Goal: Information Seeking & Learning: Learn about a topic

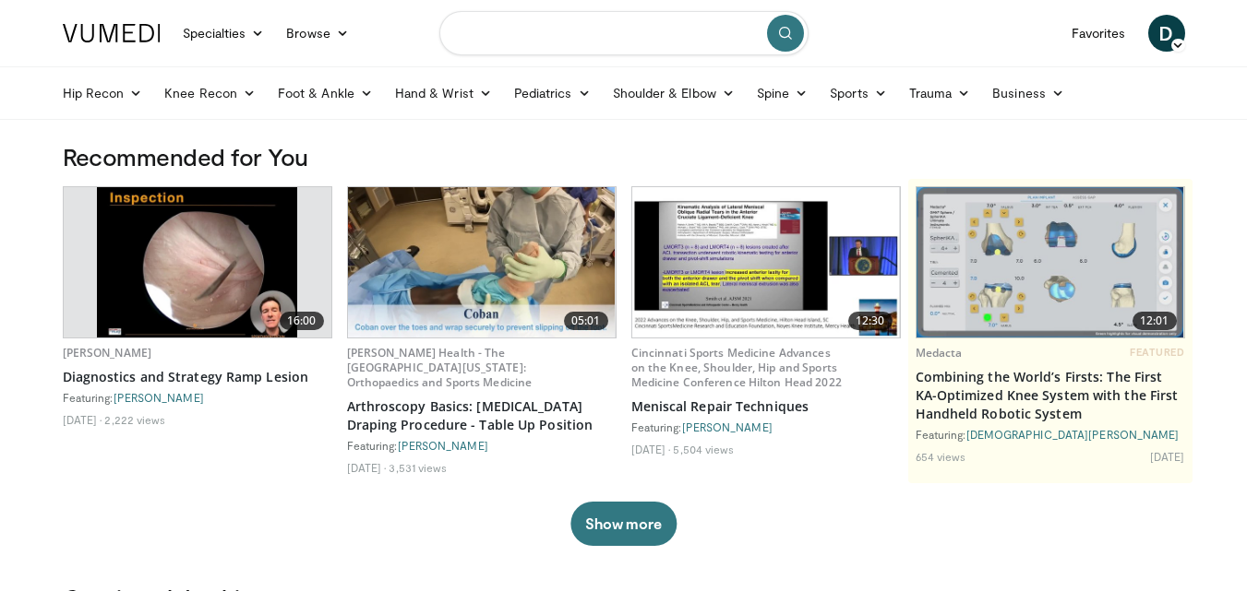
click at [609, 38] on input "Search topics, interventions" at bounding box center [623, 33] width 369 height 44
type input "*"
type input "**********"
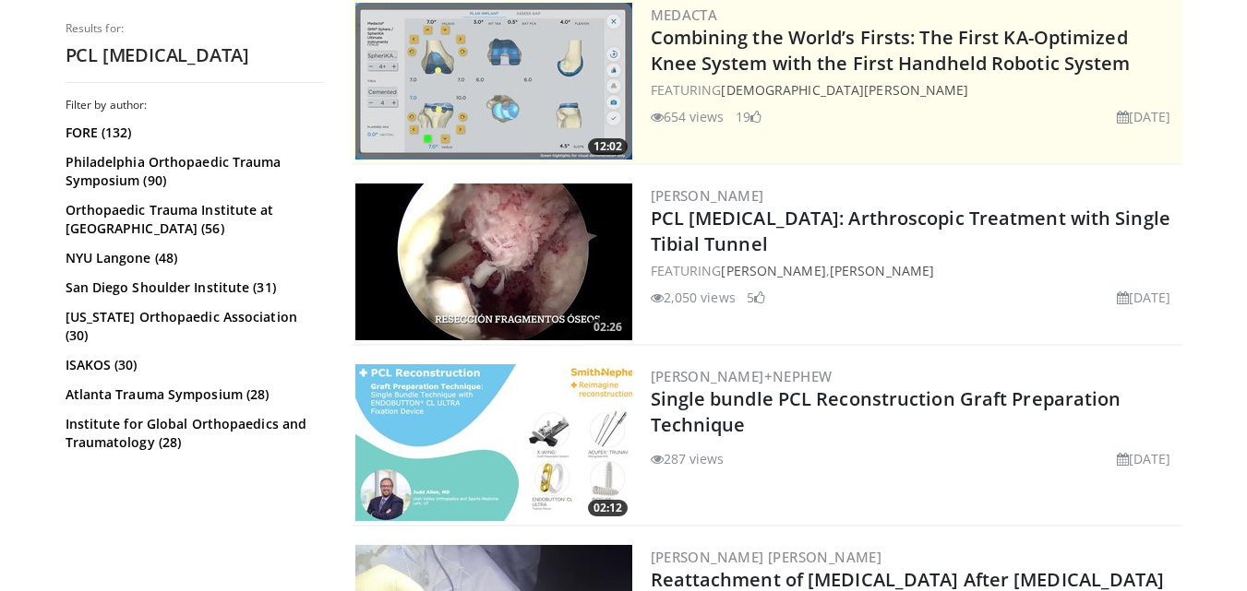
scroll to position [396, 0]
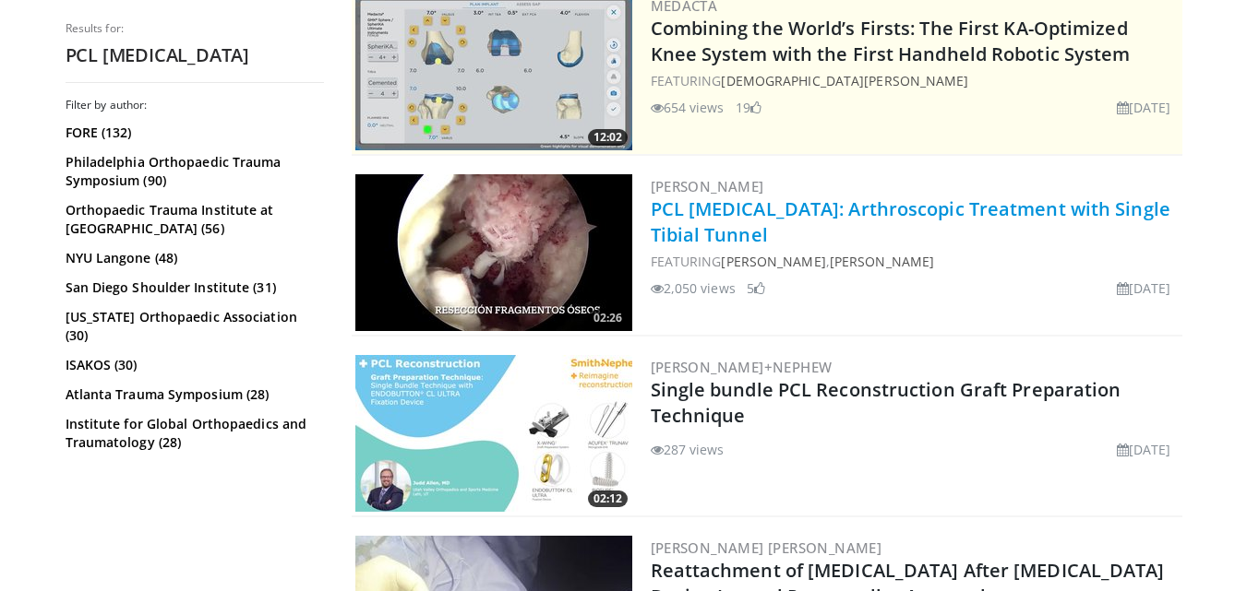
click at [788, 210] on link "PCL Avulsion Fracture: Arthroscopic Treatment with Single Tibial Tunnel" at bounding box center [910, 222] width 519 height 51
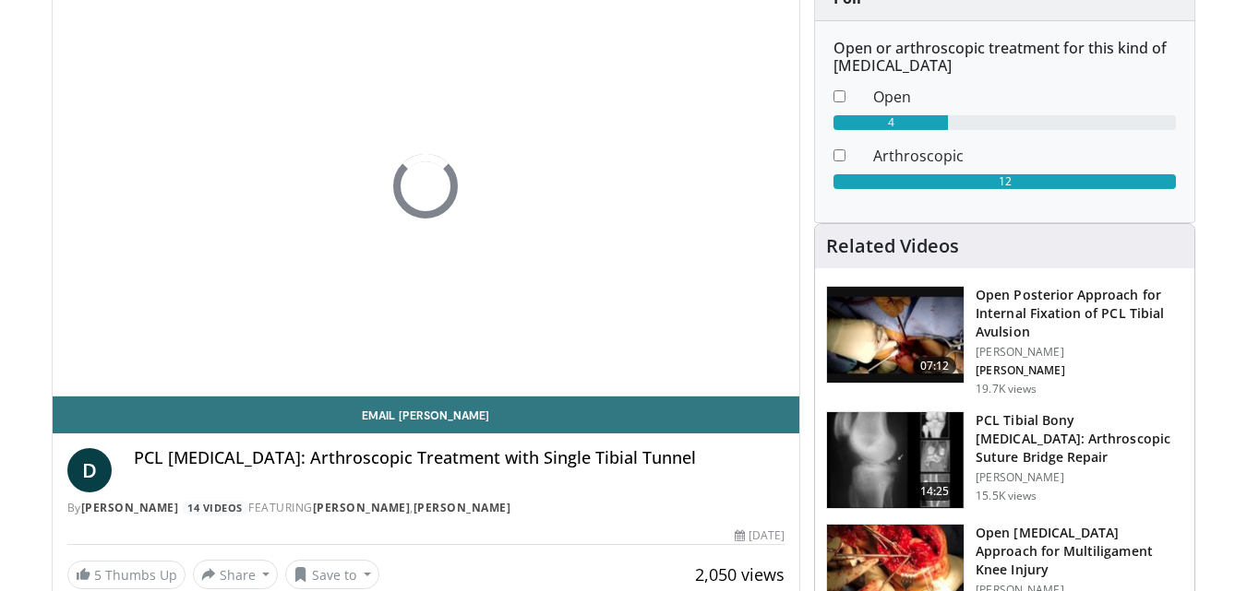
scroll to position [177, 0]
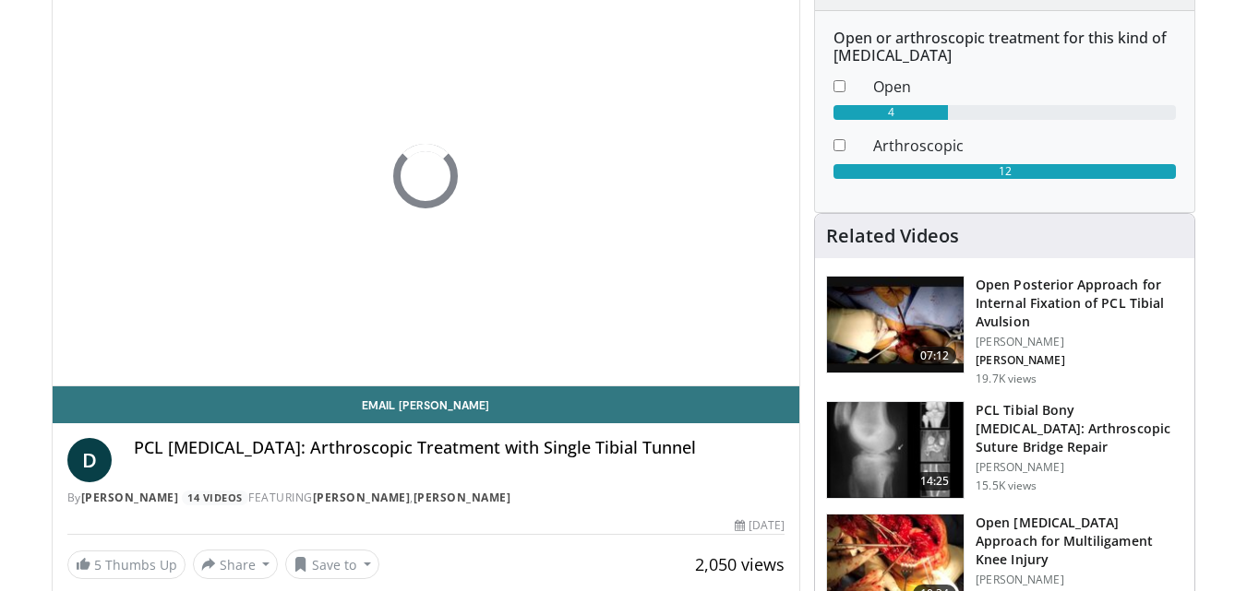
click at [1095, 421] on h3 "PCL Tibial Bony Avulsion: Arthroscopic Suture Bridge Repair" at bounding box center [1079, 428] width 208 height 55
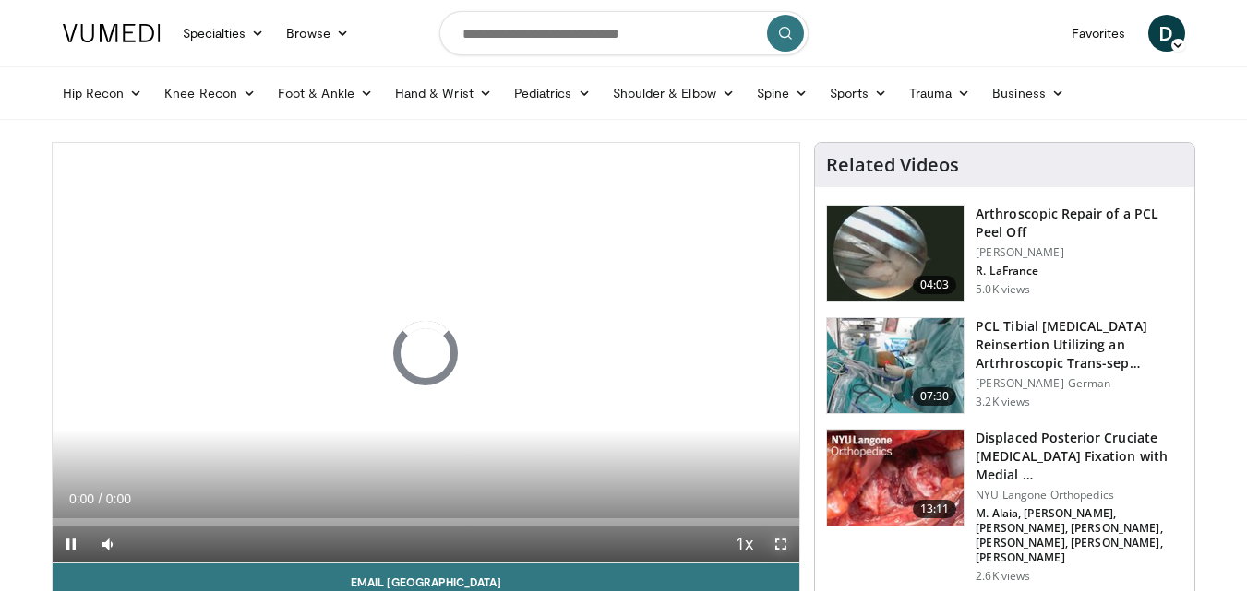
click at [773, 547] on span "Video Player" at bounding box center [780, 544] width 37 height 37
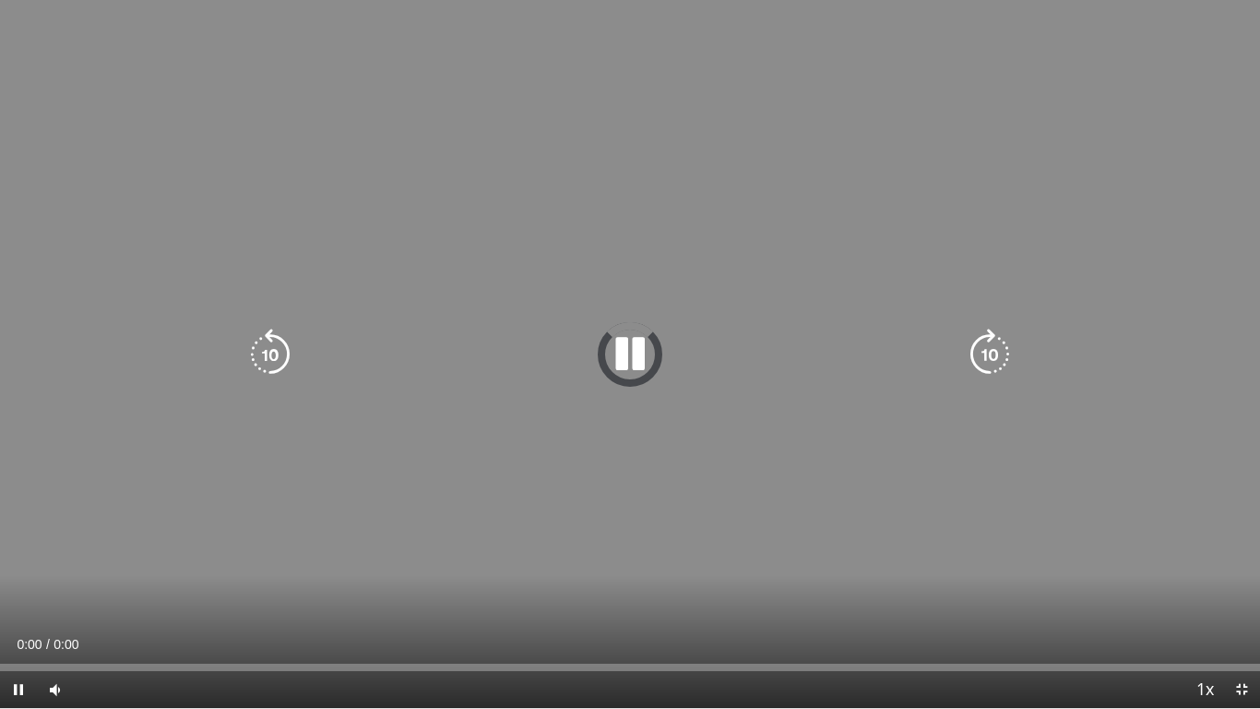
click at [627, 352] on icon "Video Player" at bounding box center [630, 354] width 52 height 52
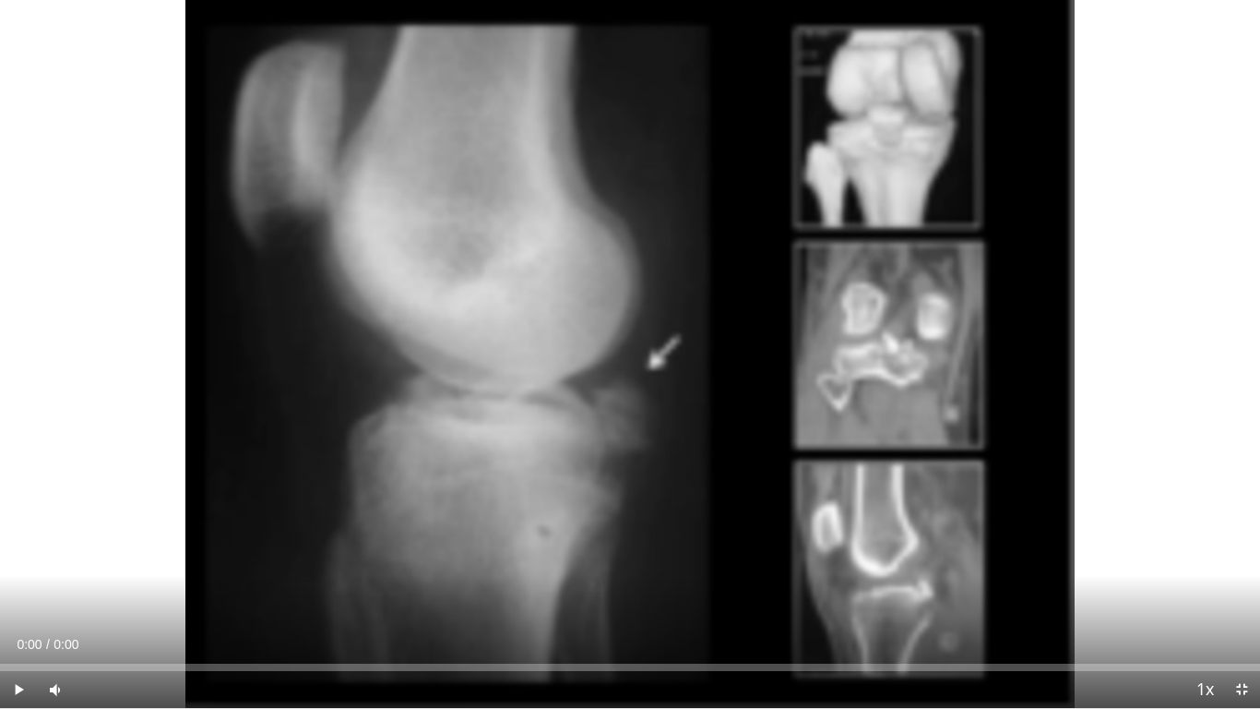
click at [629, 345] on icon "Video Player" at bounding box center [630, 354] width 52 height 52
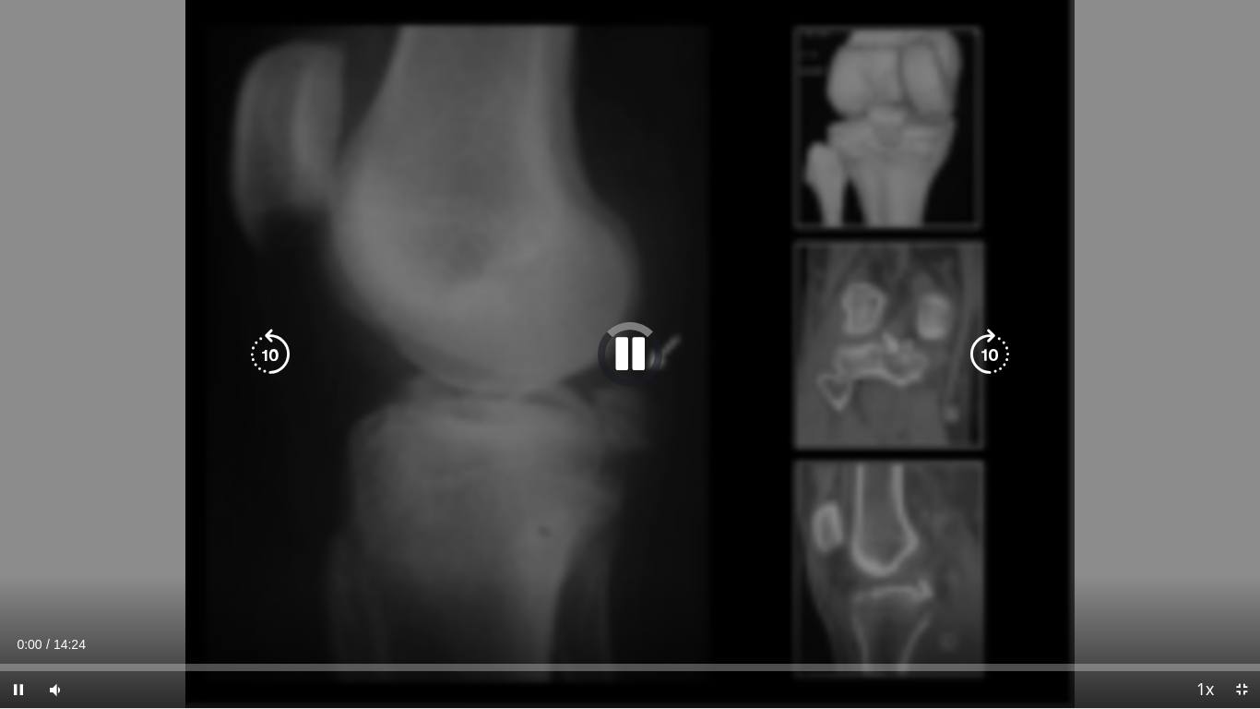
click at [626, 367] on icon "Video Player" at bounding box center [630, 354] width 52 height 52
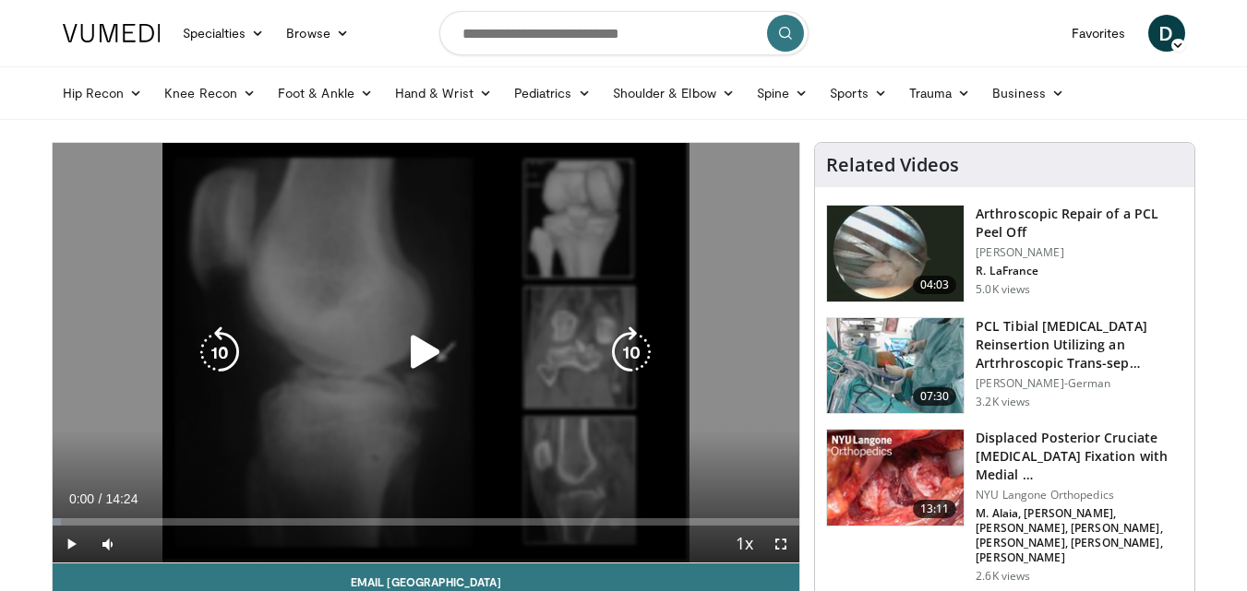
click at [430, 338] on icon "Video Player" at bounding box center [426, 353] width 52 height 52
click at [428, 354] on icon "Video Player" at bounding box center [426, 353] width 52 height 52
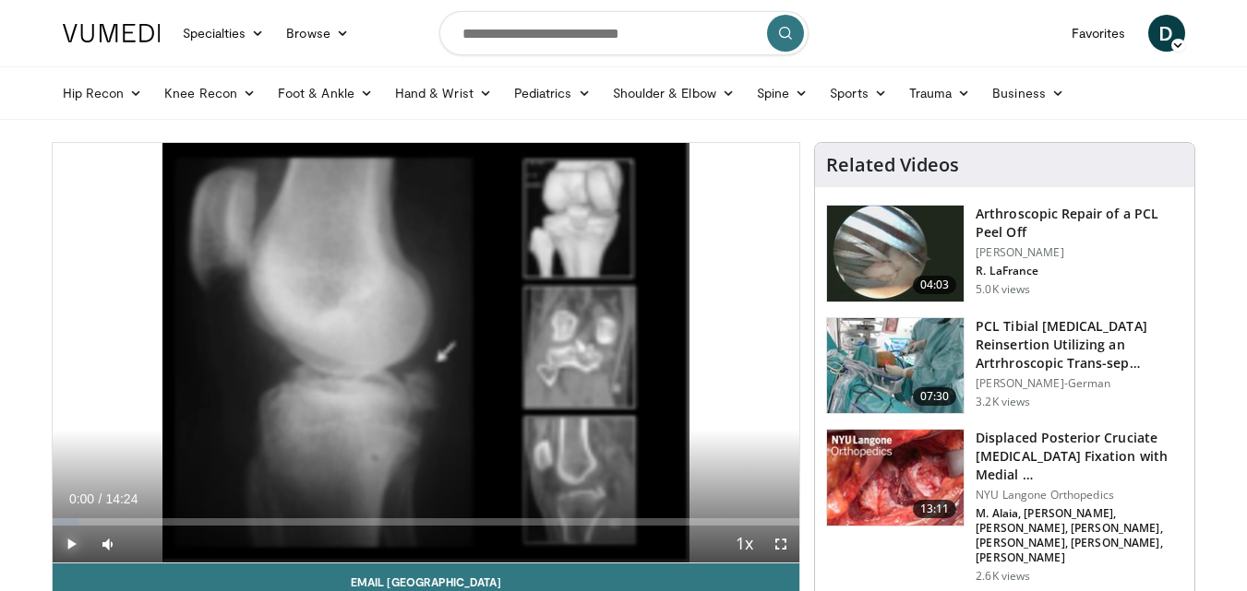
click at [69, 547] on span "Video Player" at bounding box center [71, 544] width 37 height 37
drag, startPoint x: 170, startPoint y: 543, endPoint x: 193, endPoint y: 549, distance: 23.7
click at [193, 549] on div "Mute 100%" at bounding box center [154, 544] width 129 height 37
click at [782, 540] on span "Video Player" at bounding box center [780, 544] width 37 height 37
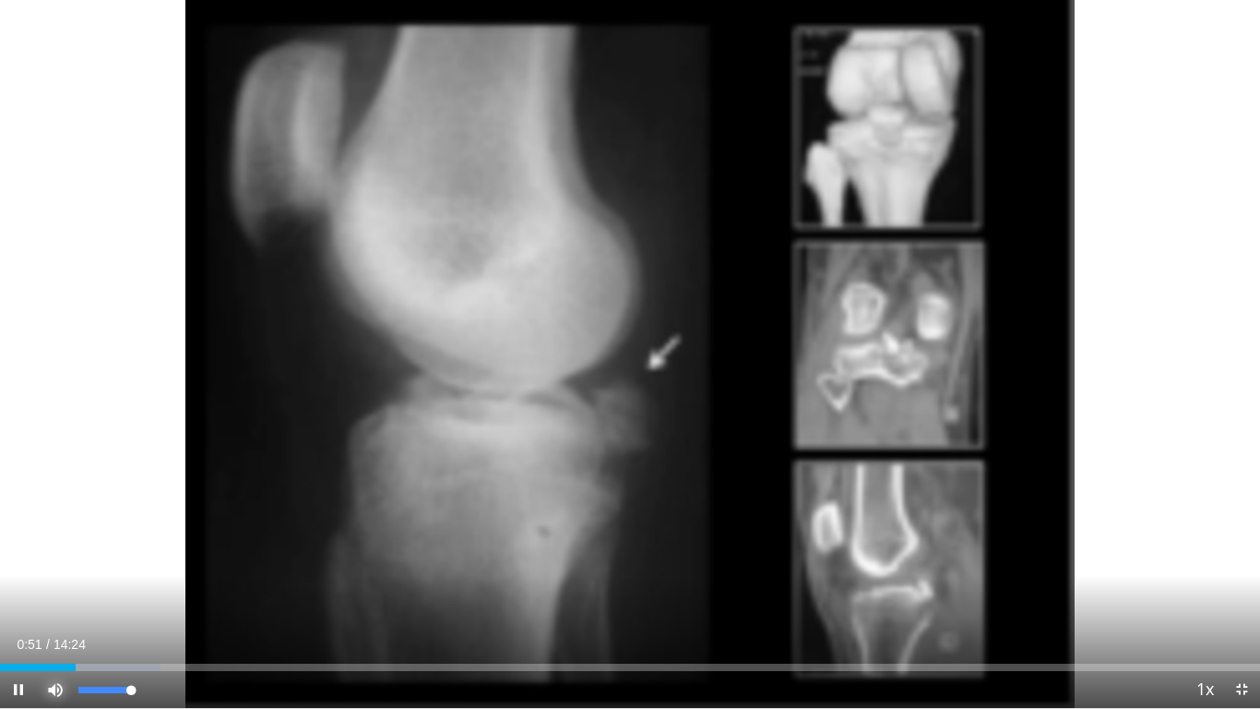
click at [53, 591] on span "Video Player" at bounding box center [55, 689] width 37 height 37
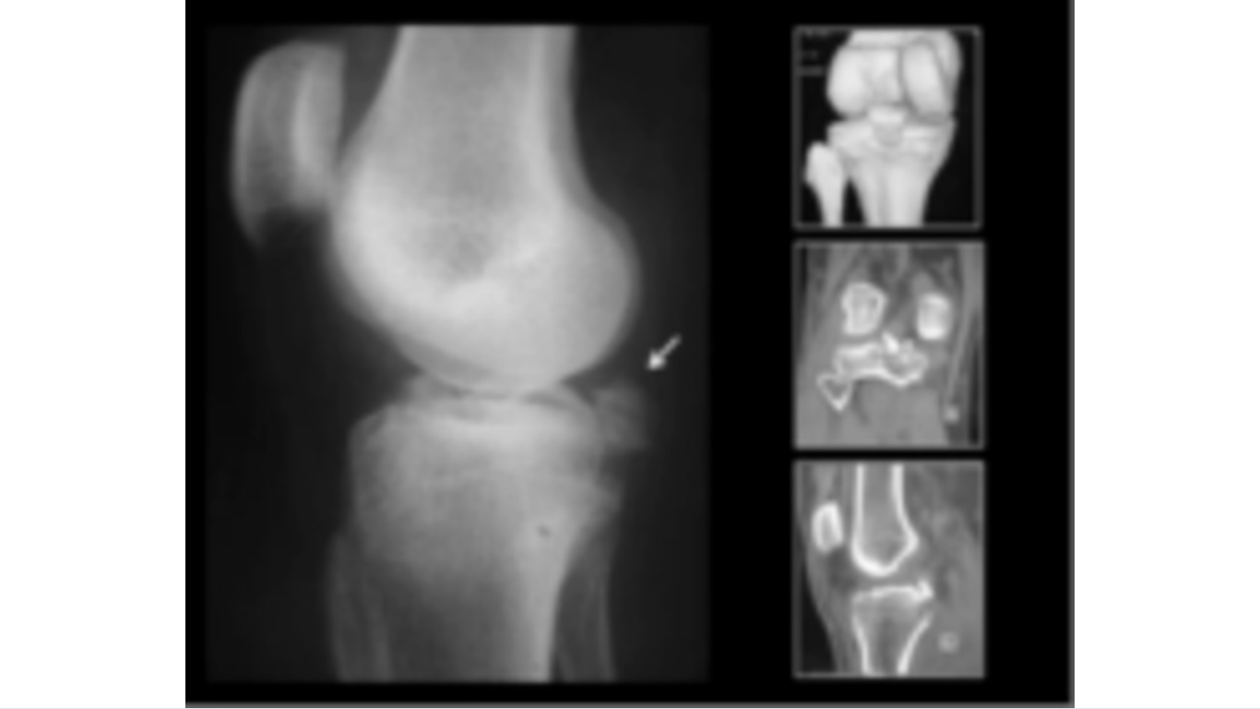
click at [53, 591] on video-js "**********" at bounding box center [630, 354] width 1260 height 709
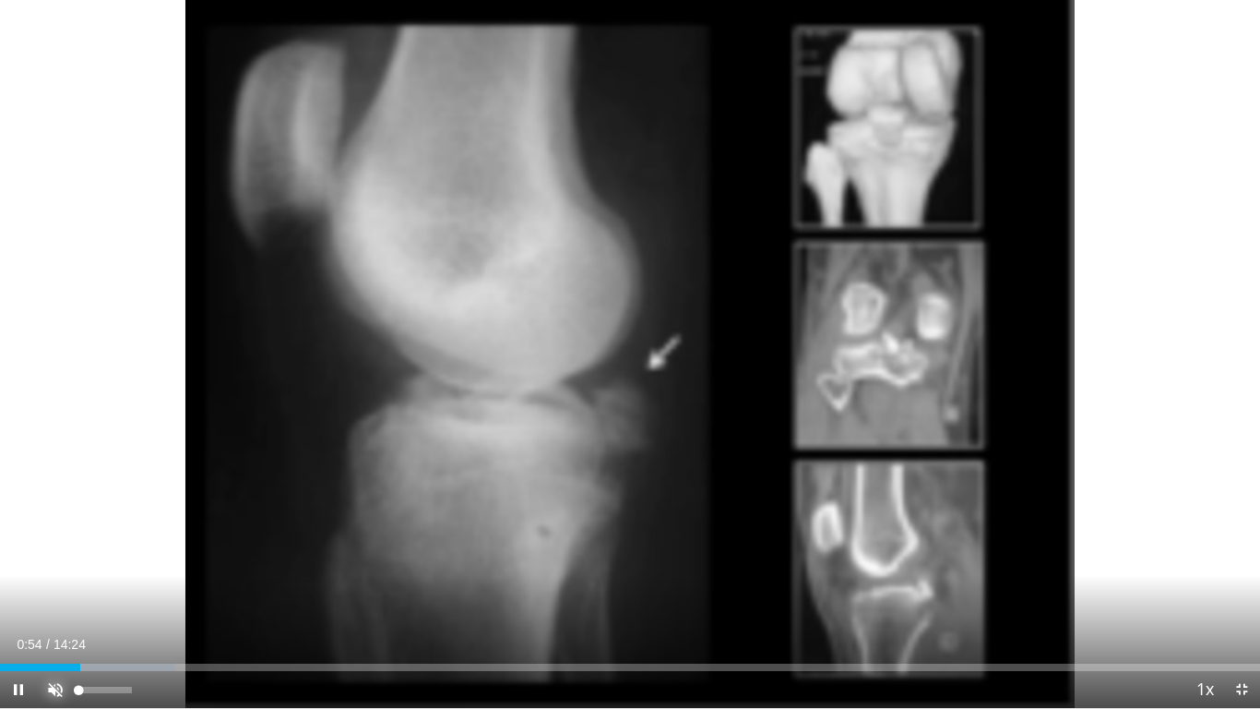
click at [48, 591] on span "Video Player" at bounding box center [55, 689] width 37 height 37
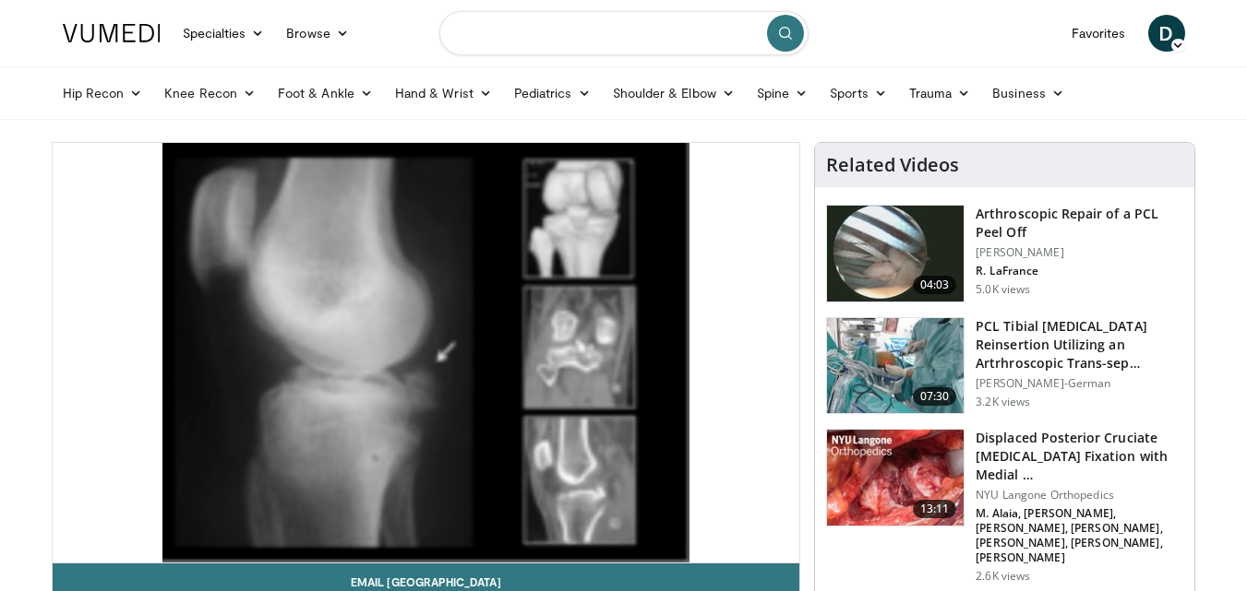
click at [608, 28] on input "Search topics, interventions" at bounding box center [623, 33] width 369 height 44
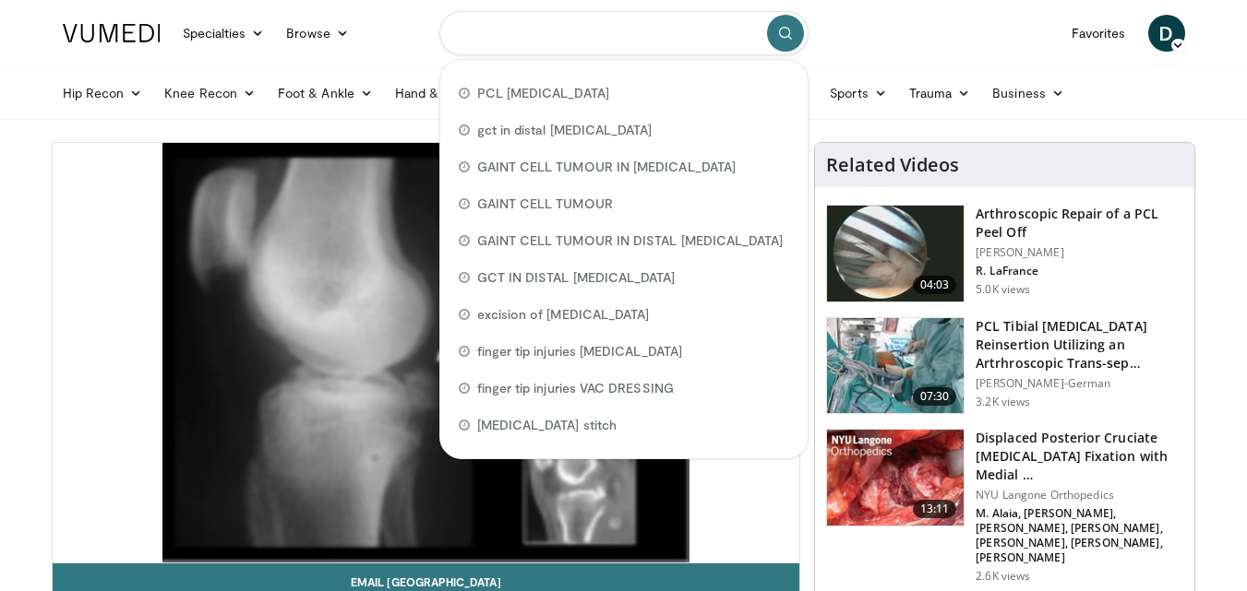
type input "*"
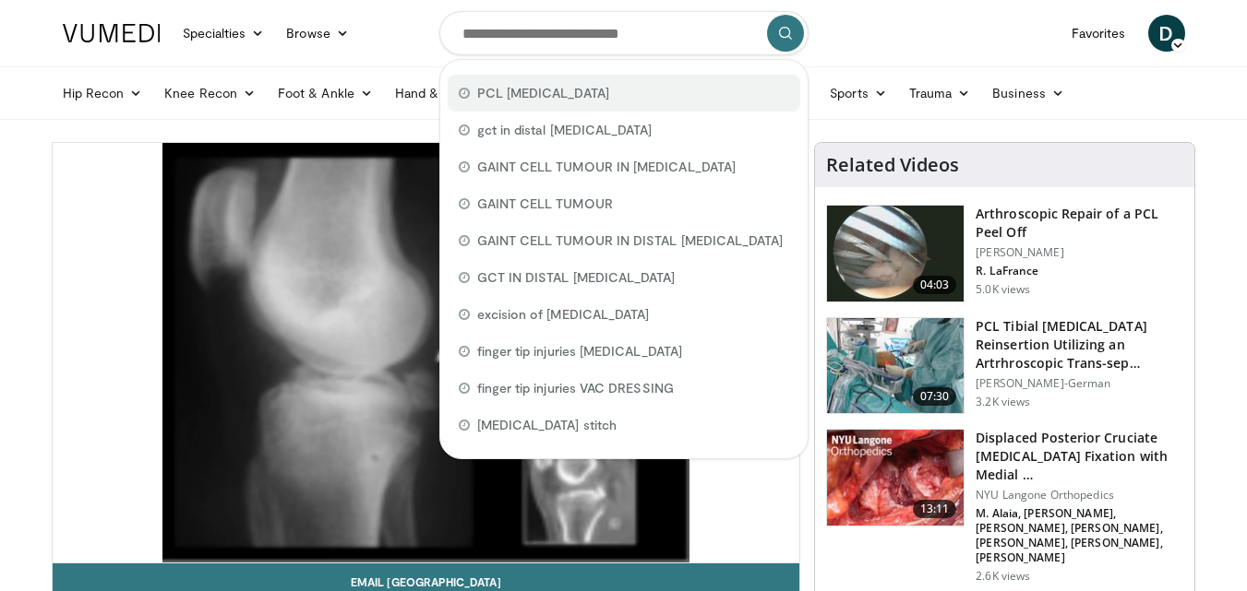
click at [543, 90] on span "PCL avulsion fracture" at bounding box center [543, 93] width 132 height 18
type input "**********"
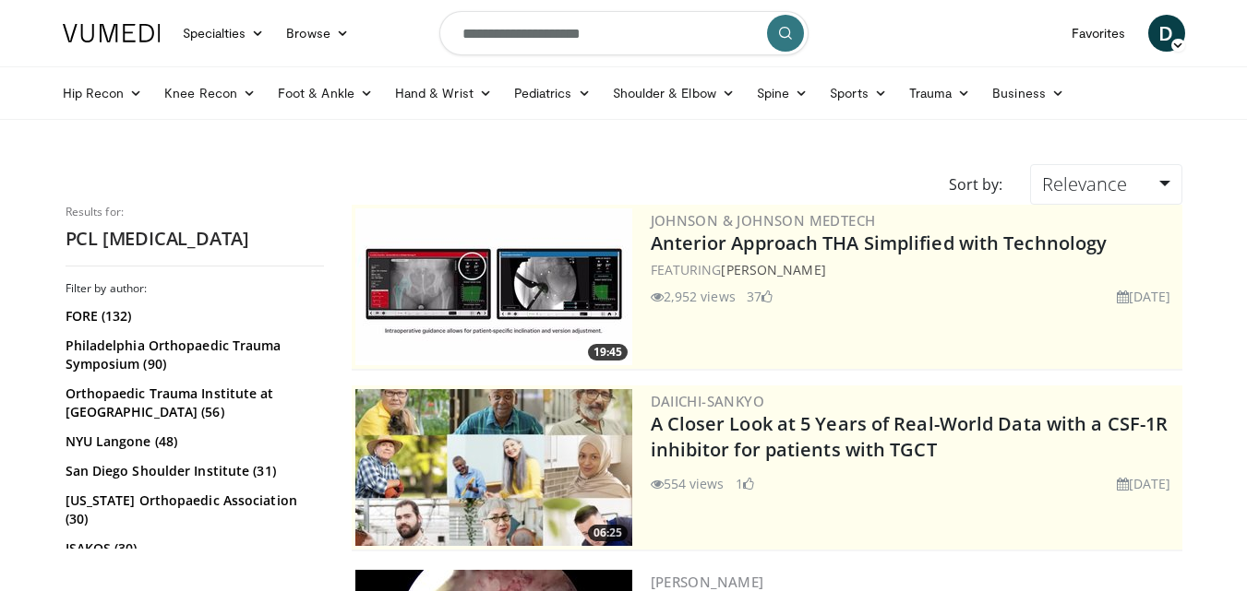
click at [652, 42] on input "**********" at bounding box center [623, 33] width 369 height 44
type input "**********"
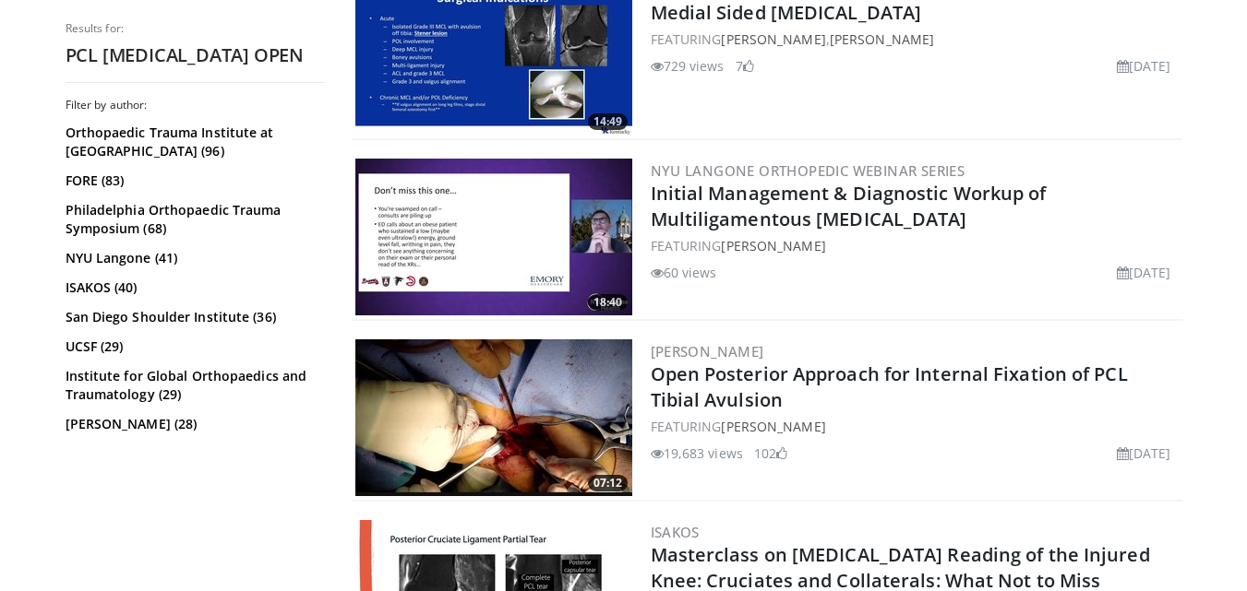
scroll to position [3366, 0]
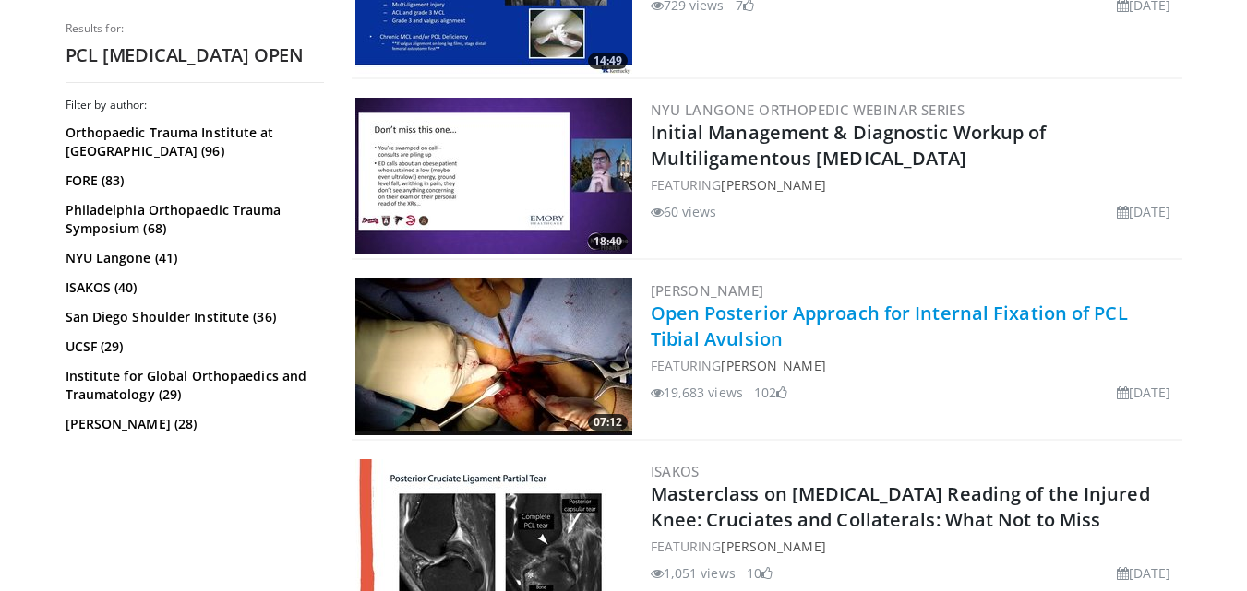
click at [832, 315] on link "Open Posterior Approach for Internal Fixation of PCL Tibial Avulsion" at bounding box center [889, 326] width 477 height 51
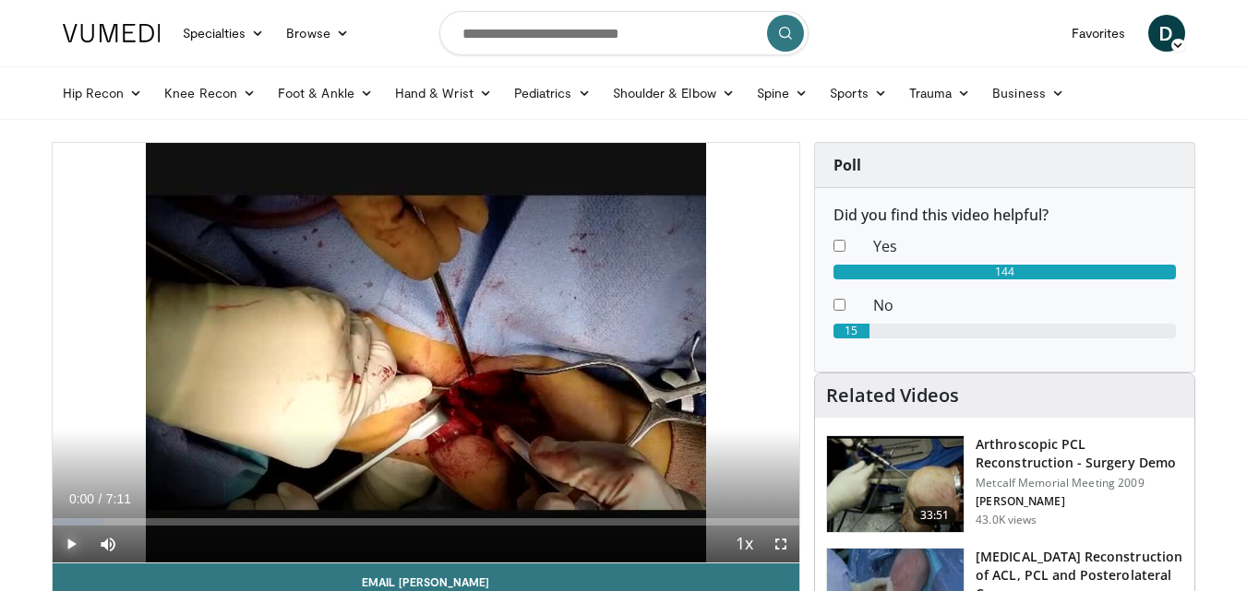
click at [68, 543] on span "Video Player" at bounding box center [71, 544] width 37 height 37
click at [66, 545] on span "Video Player" at bounding box center [71, 544] width 37 height 37
click at [66, 542] on span "Video Player" at bounding box center [71, 544] width 37 height 37
click at [782, 547] on span "Video Player" at bounding box center [780, 544] width 37 height 37
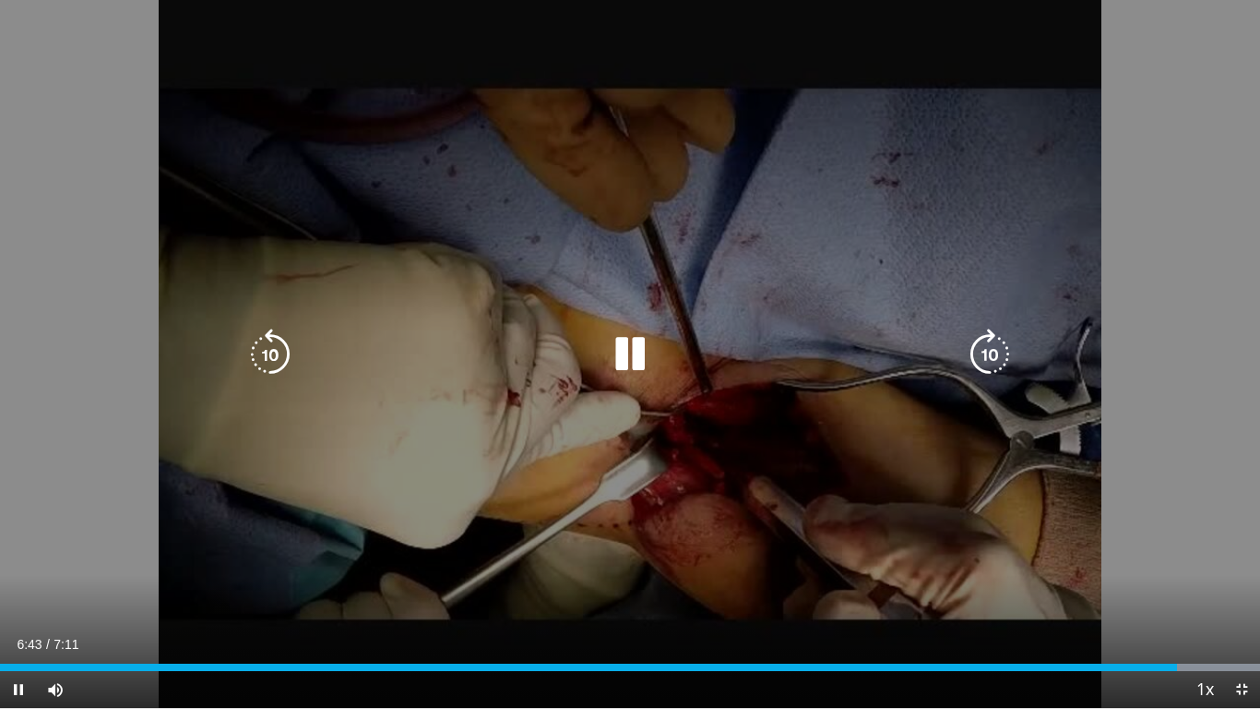
click at [620, 349] on icon "Video Player" at bounding box center [630, 354] width 52 height 52
